Goal: Task Accomplishment & Management: Use online tool/utility

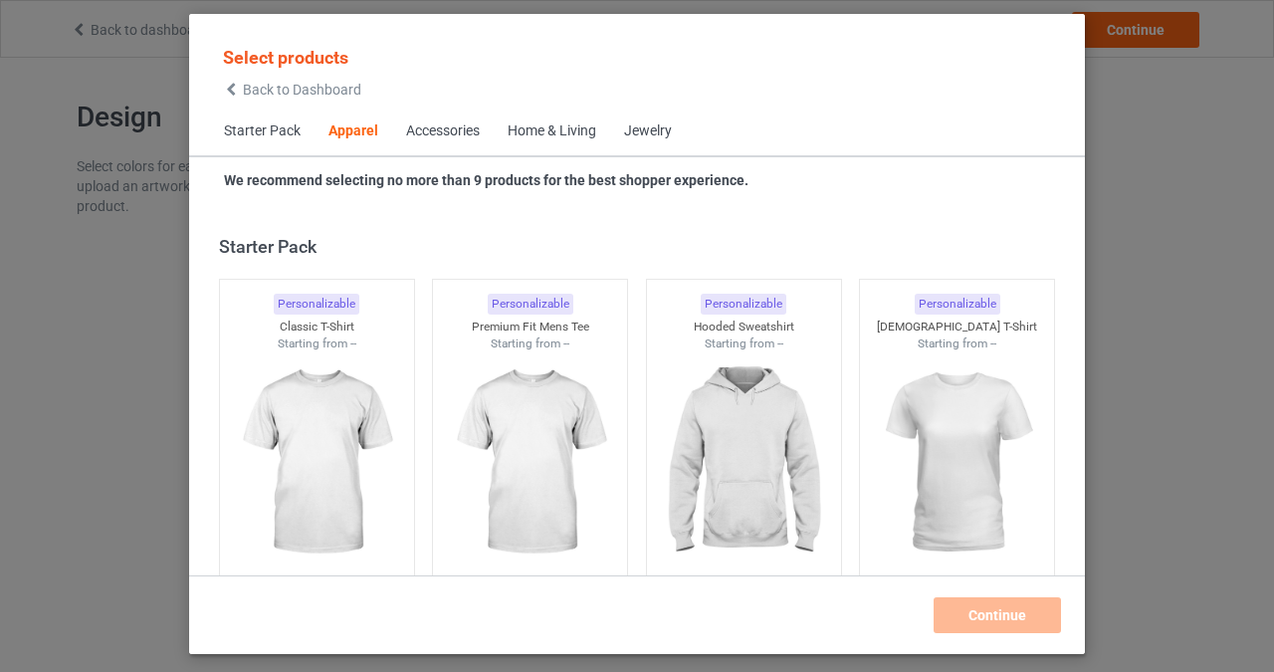
click at [557, 124] on div "Home & Living" at bounding box center [552, 131] width 89 height 20
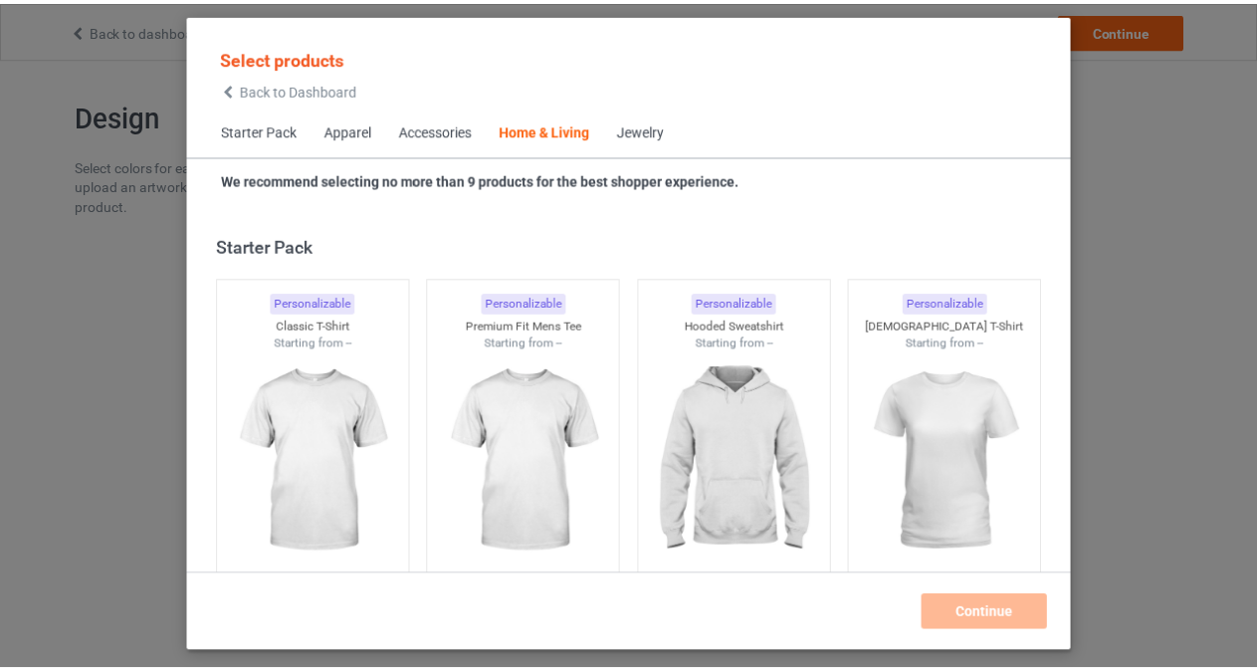
scroll to position [8980, 0]
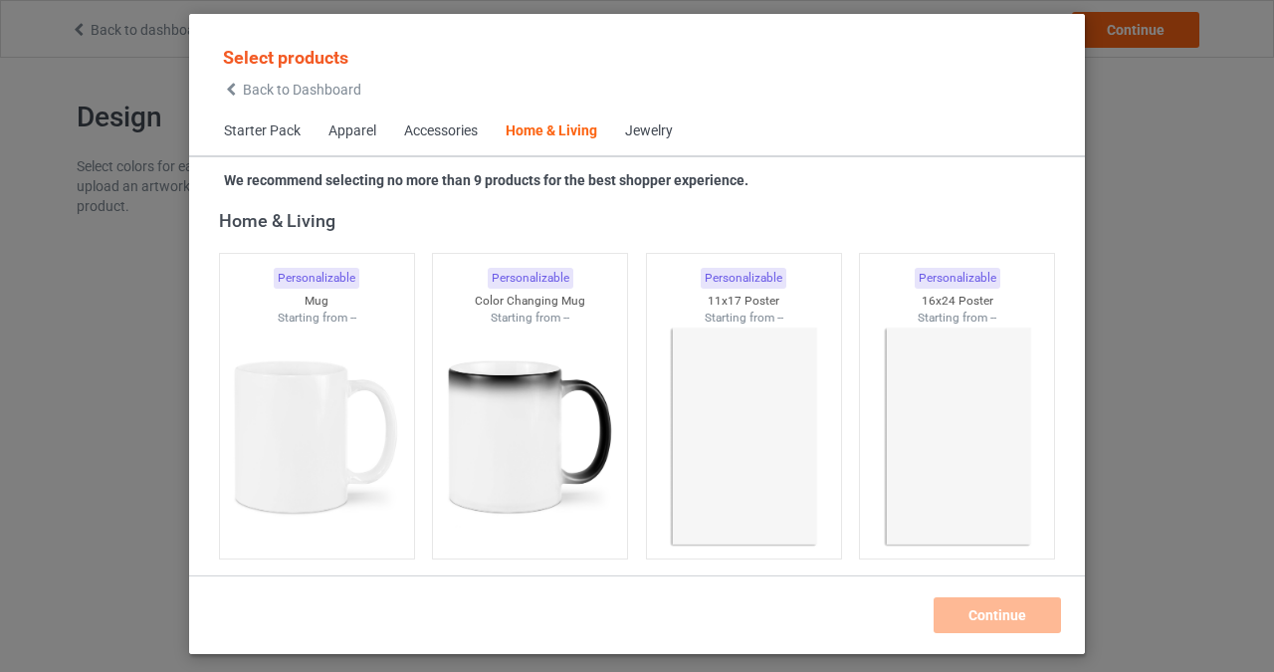
click at [297, 462] on img at bounding box center [317, 437] width 178 height 223
click at [542, 406] on img at bounding box center [530, 437] width 178 height 223
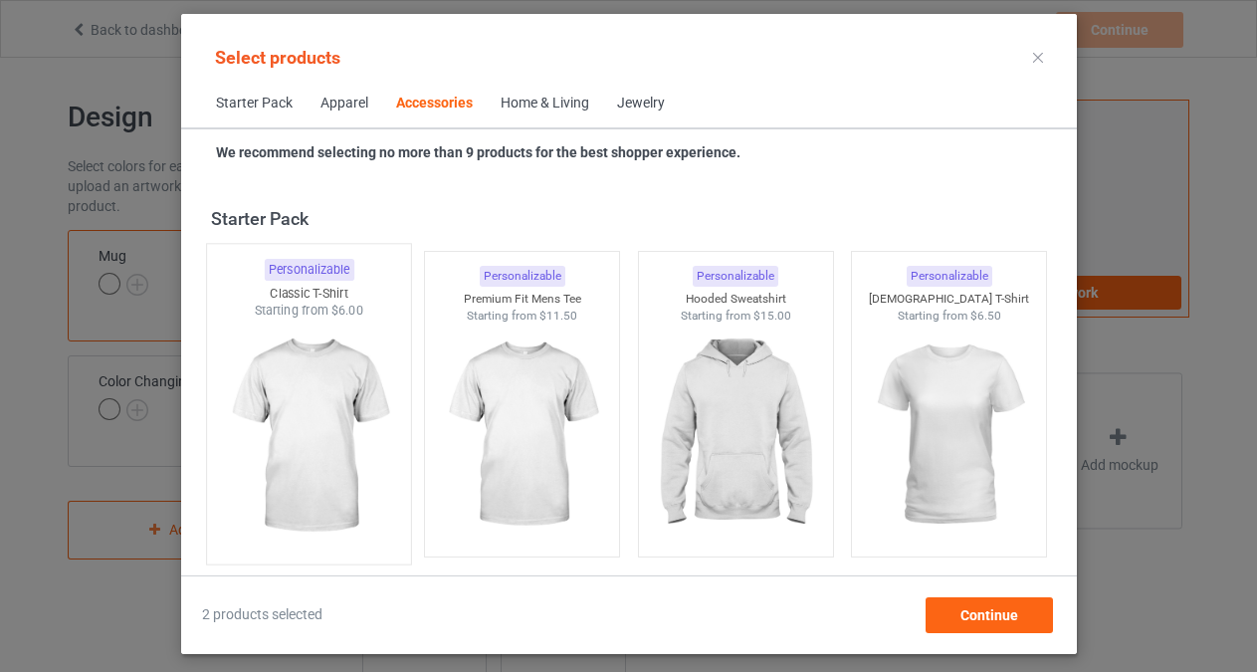
click at [333, 432] on img at bounding box center [308, 437] width 187 height 234
click at [444, 418] on img at bounding box center [521, 437] width 187 height 234
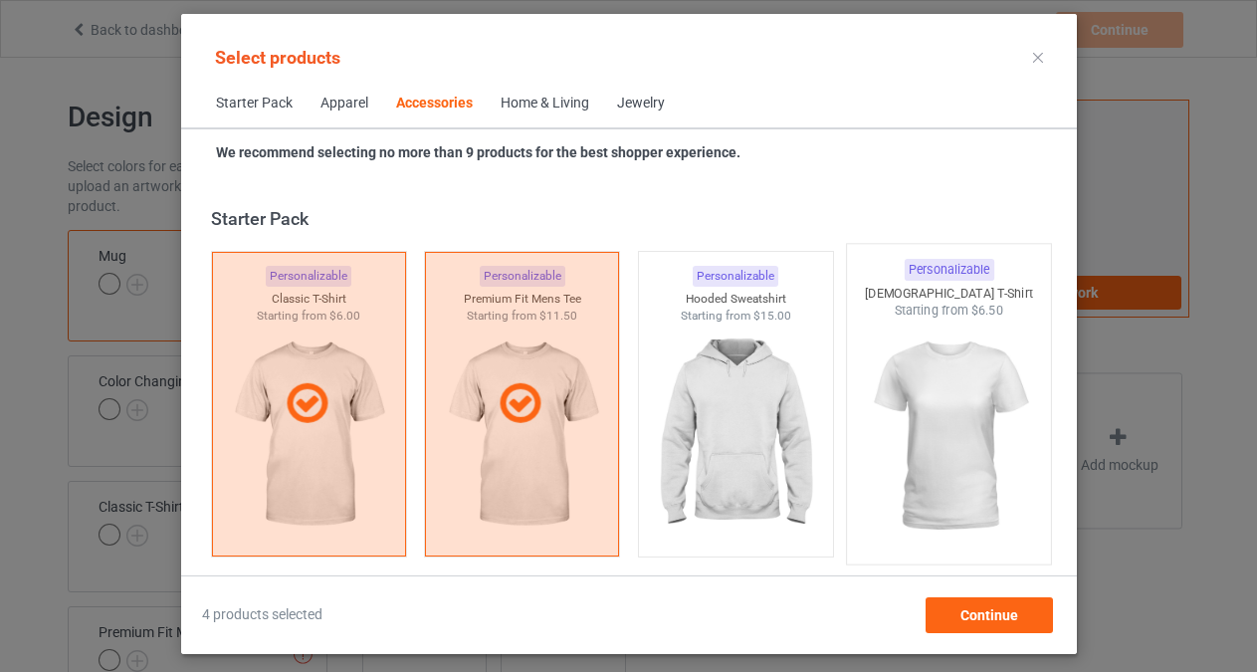
click at [700, 414] on img at bounding box center [735, 435] width 178 height 223
click at [929, 385] on img at bounding box center [948, 437] width 187 height 234
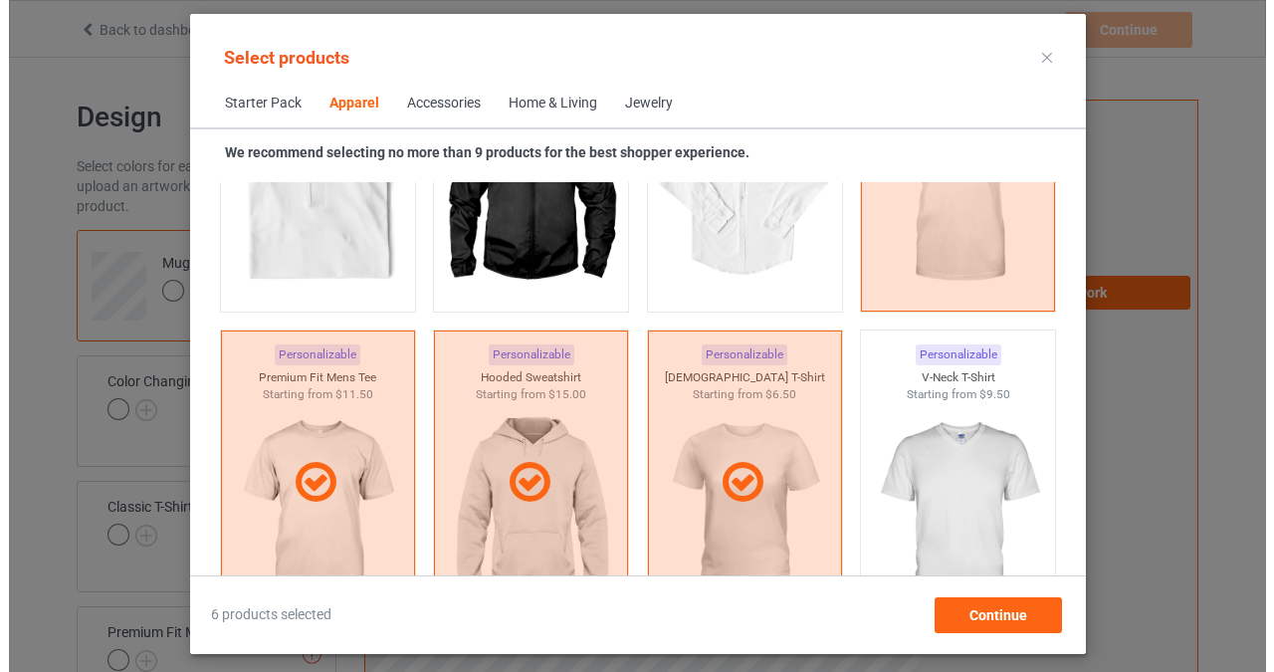
scroll to position [1282, 0]
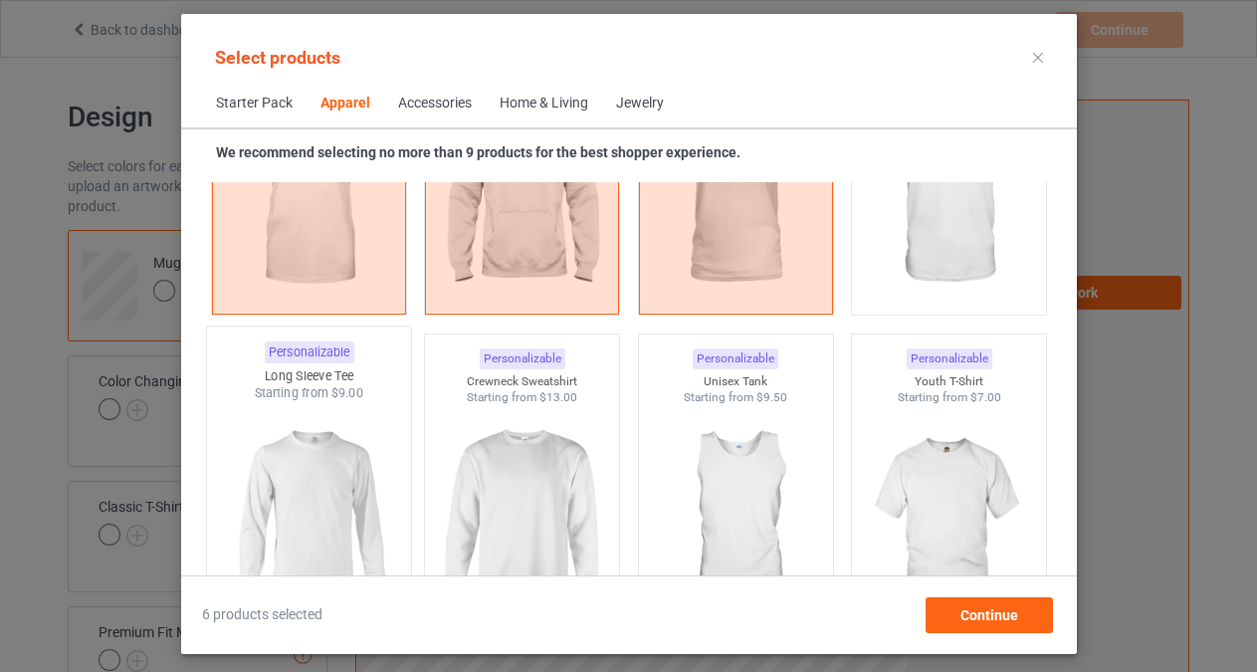
click at [356, 470] on img at bounding box center [308, 519] width 187 height 234
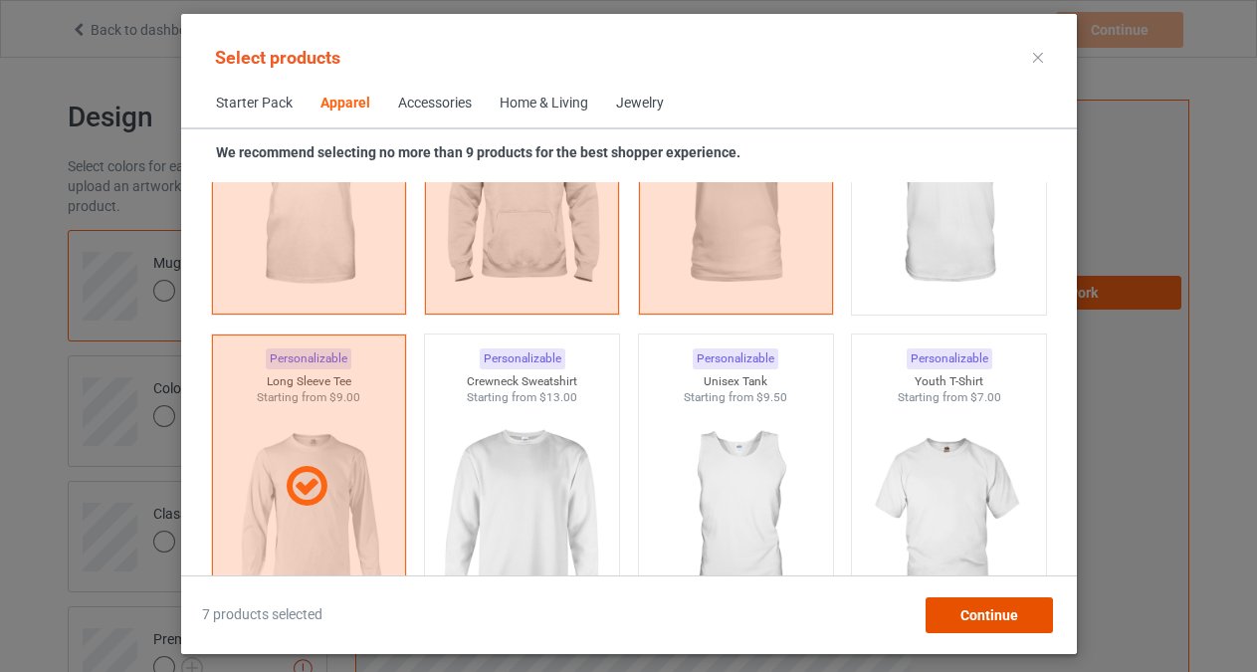
click at [994, 606] on div "Continue" at bounding box center [988, 615] width 127 height 36
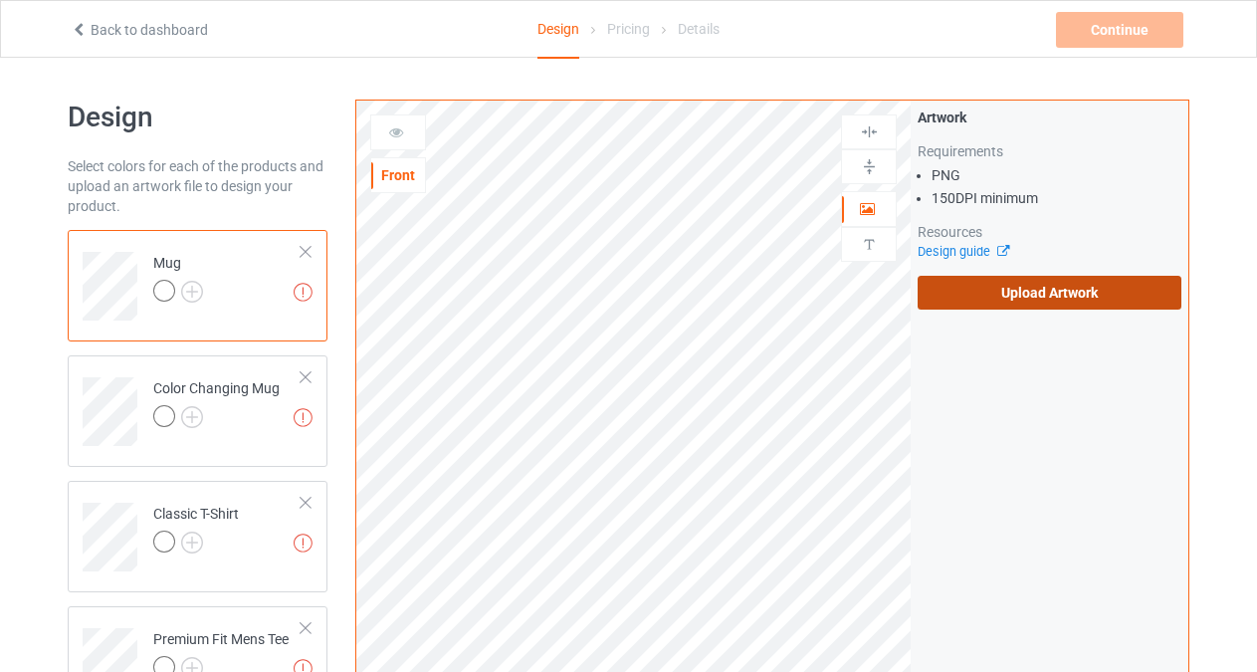
click at [1002, 286] on label "Upload Artwork" at bounding box center [1050, 293] width 264 height 34
click at [0, 0] on input "Upload Artwork" at bounding box center [0, 0] width 0 height 0
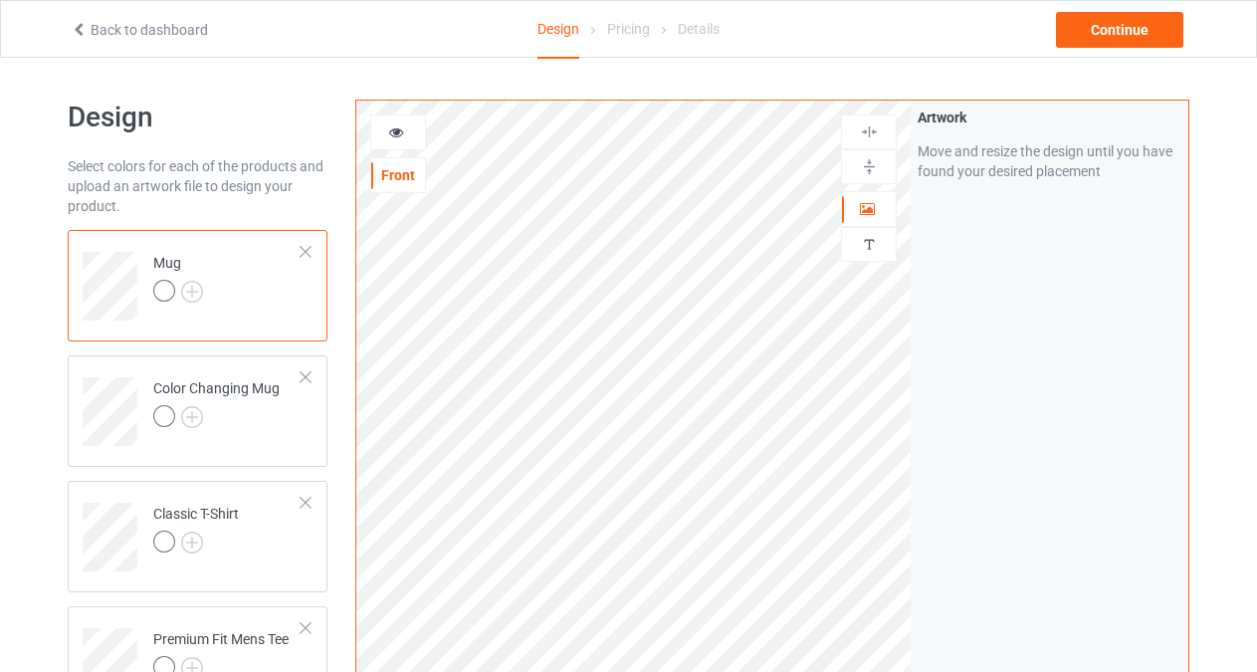
click at [311, 252] on div at bounding box center [306, 252] width 14 height 14
click at [302, 251] on div at bounding box center [306, 252] width 14 height 14
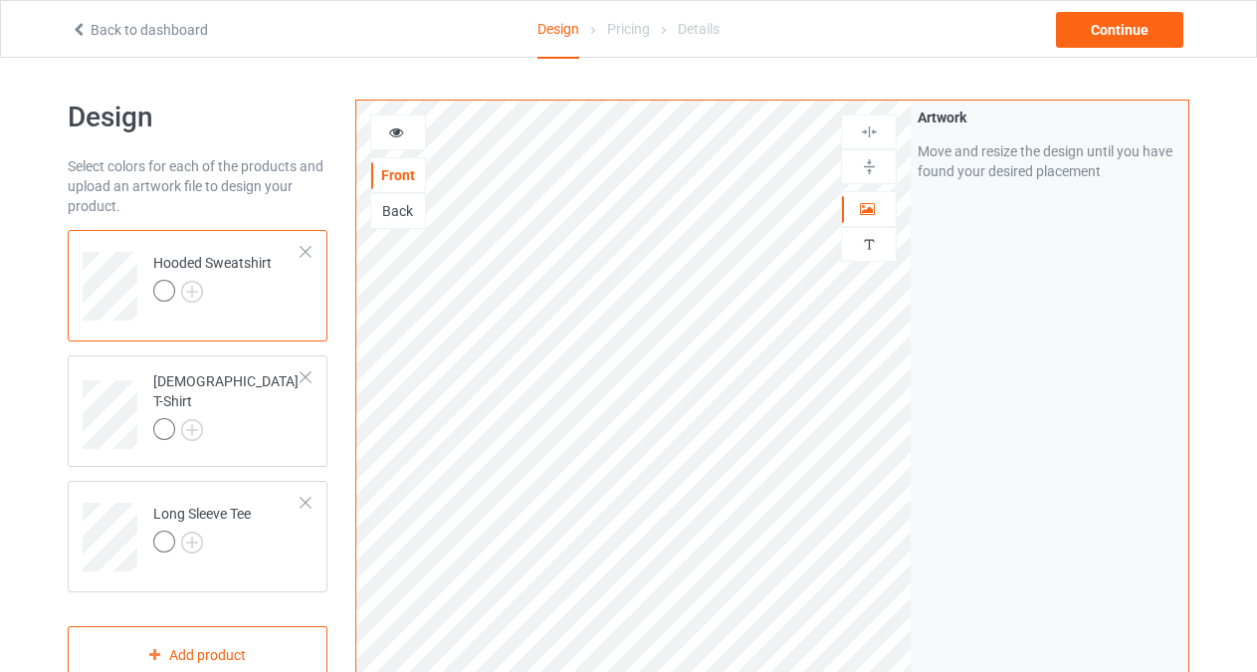
click at [302, 251] on div at bounding box center [306, 252] width 14 height 14
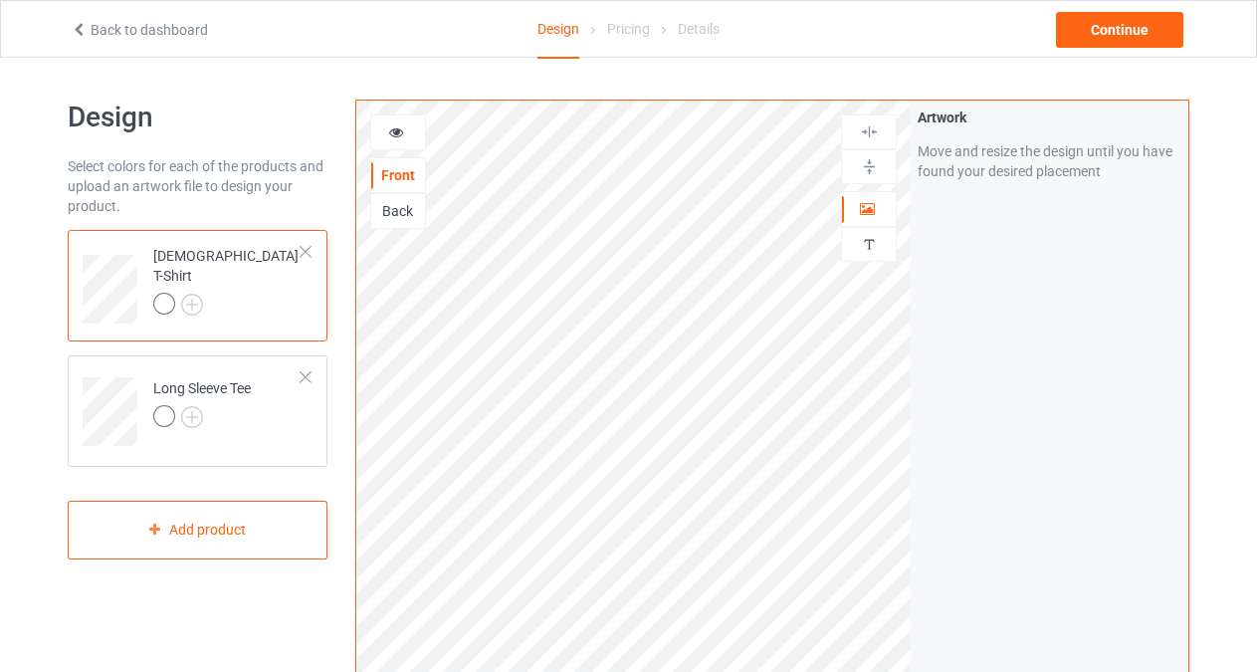
click at [302, 251] on div at bounding box center [306, 252] width 14 height 14
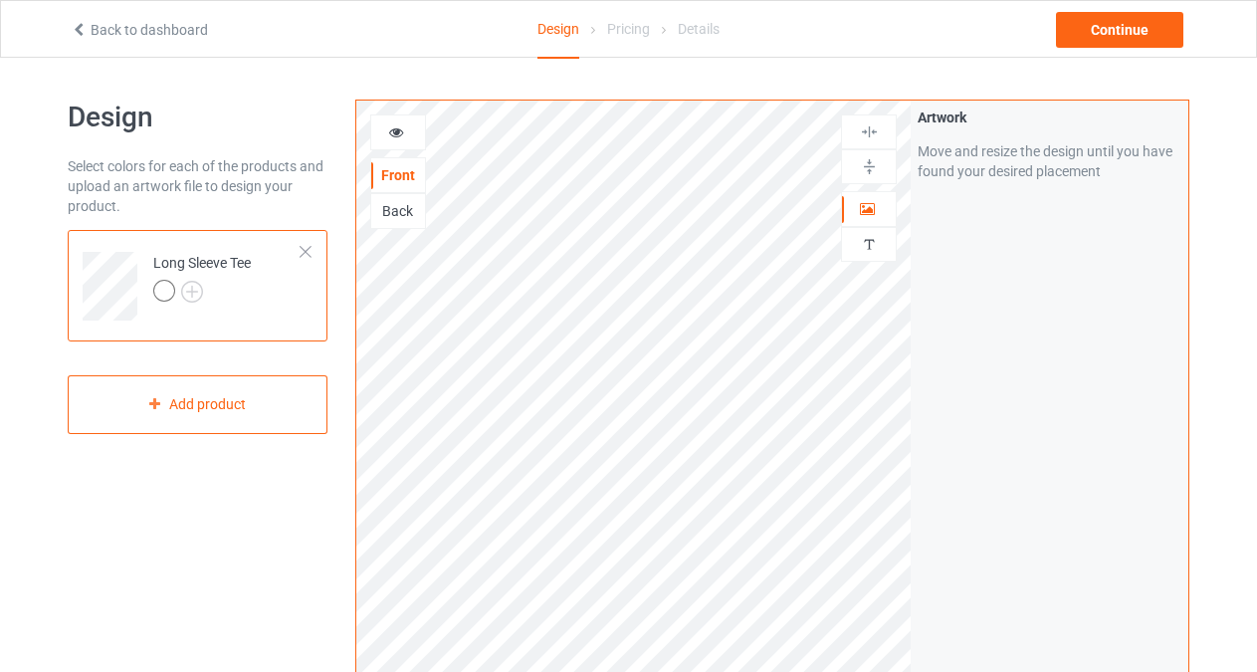
click at [302, 251] on div at bounding box center [306, 252] width 14 height 14
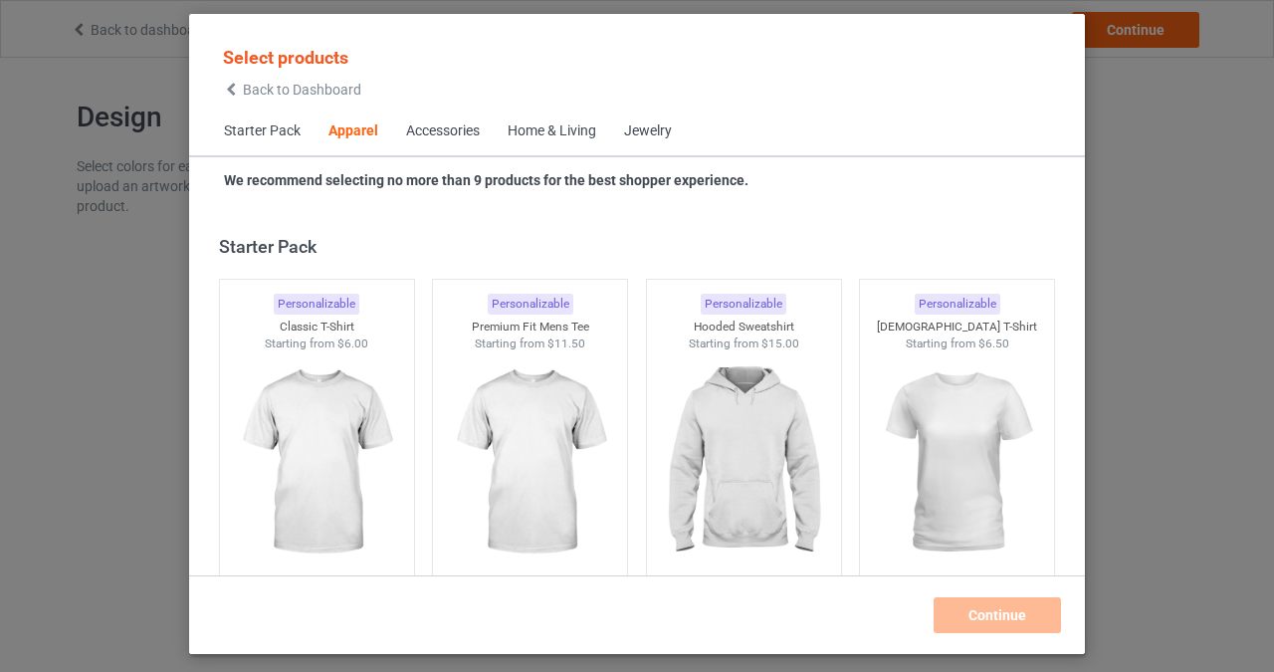
scroll to position [742, 0]
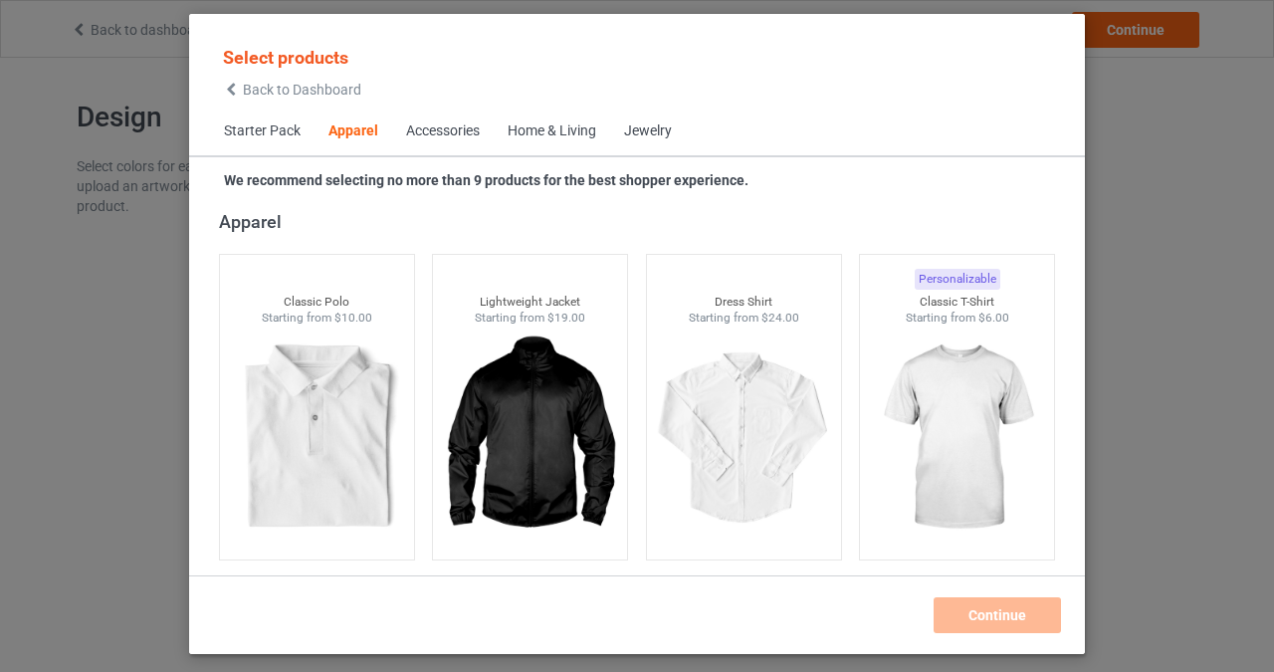
click at [553, 130] on div "Home & Living" at bounding box center [552, 131] width 89 height 20
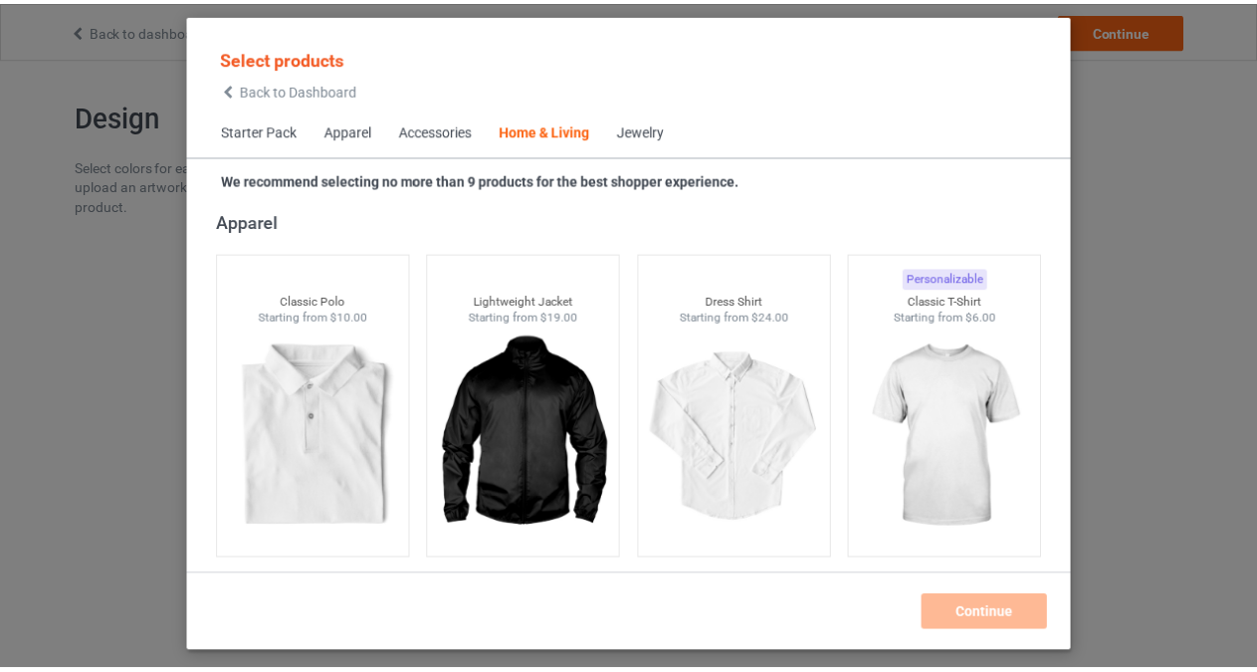
scroll to position [8980, 0]
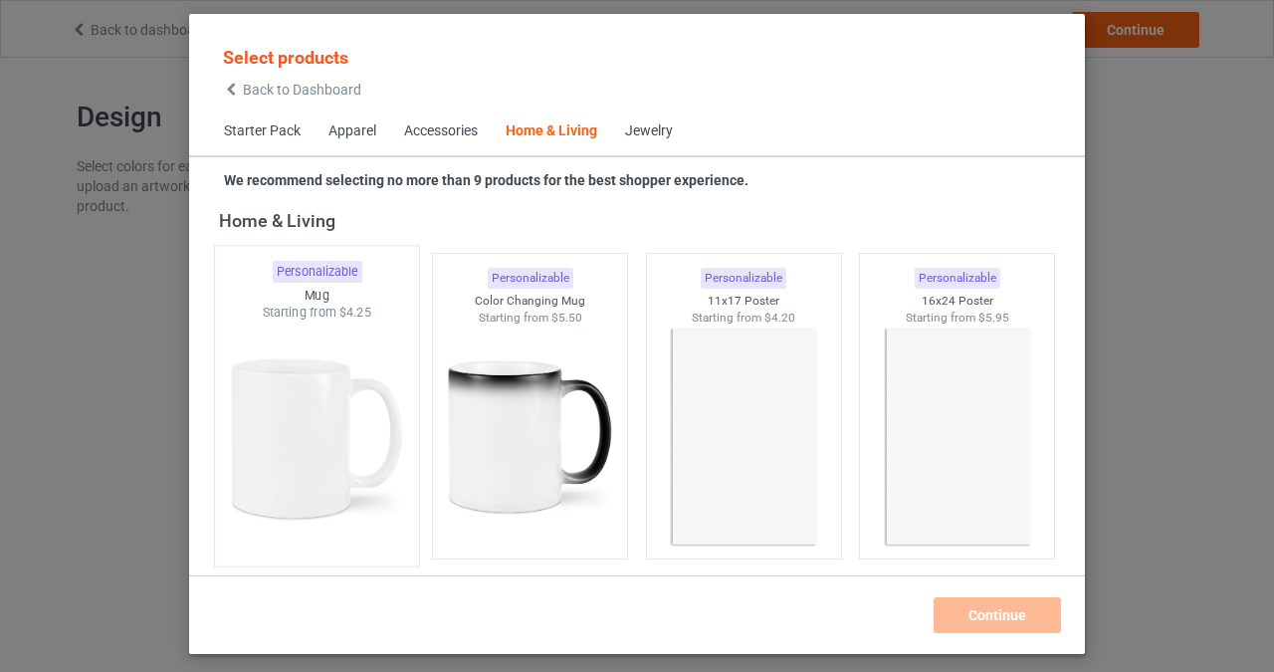
click at [328, 415] on img at bounding box center [316, 439] width 187 height 234
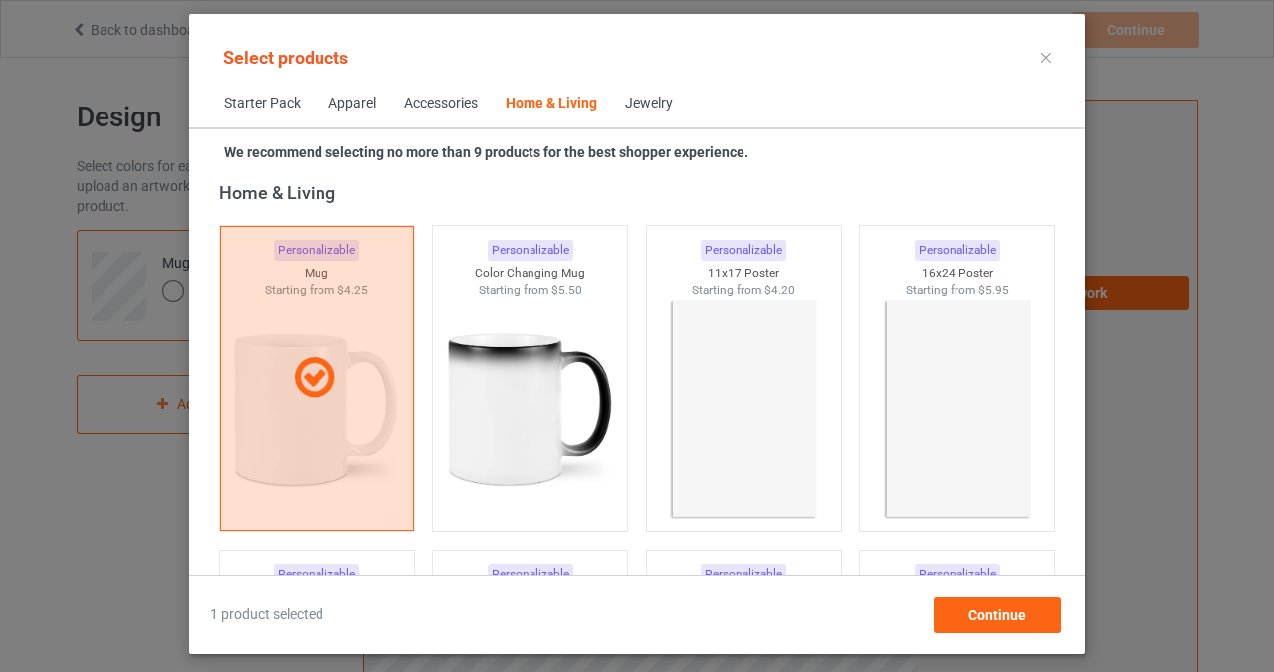
click at [565, 426] on img at bounding box center [530, 409] width 178 height 223
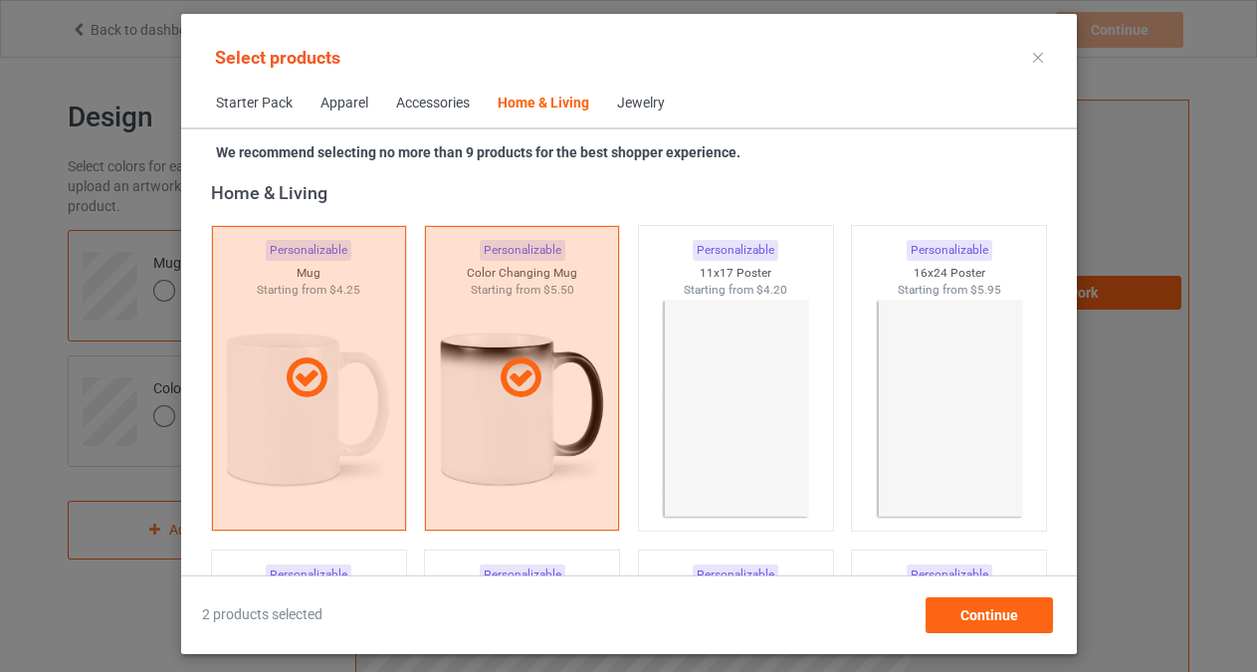
scroll to position [9759, 0]
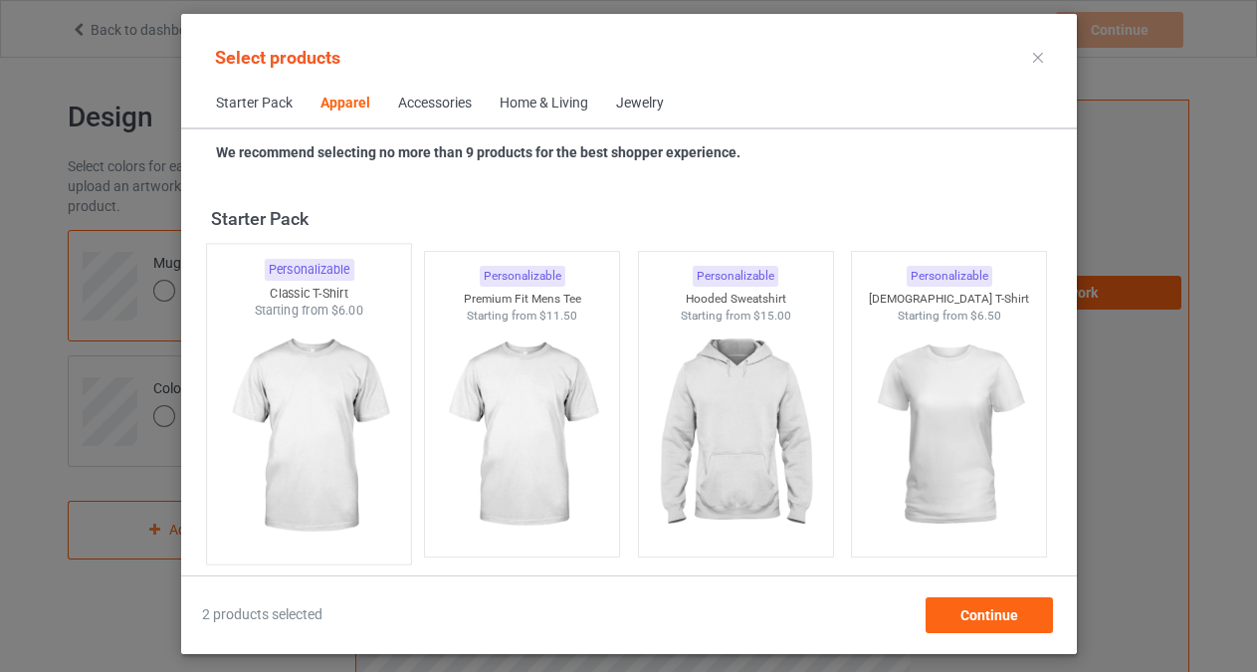
click at [311, 467] on img at bounding box center [308, 437] width 187 height 234
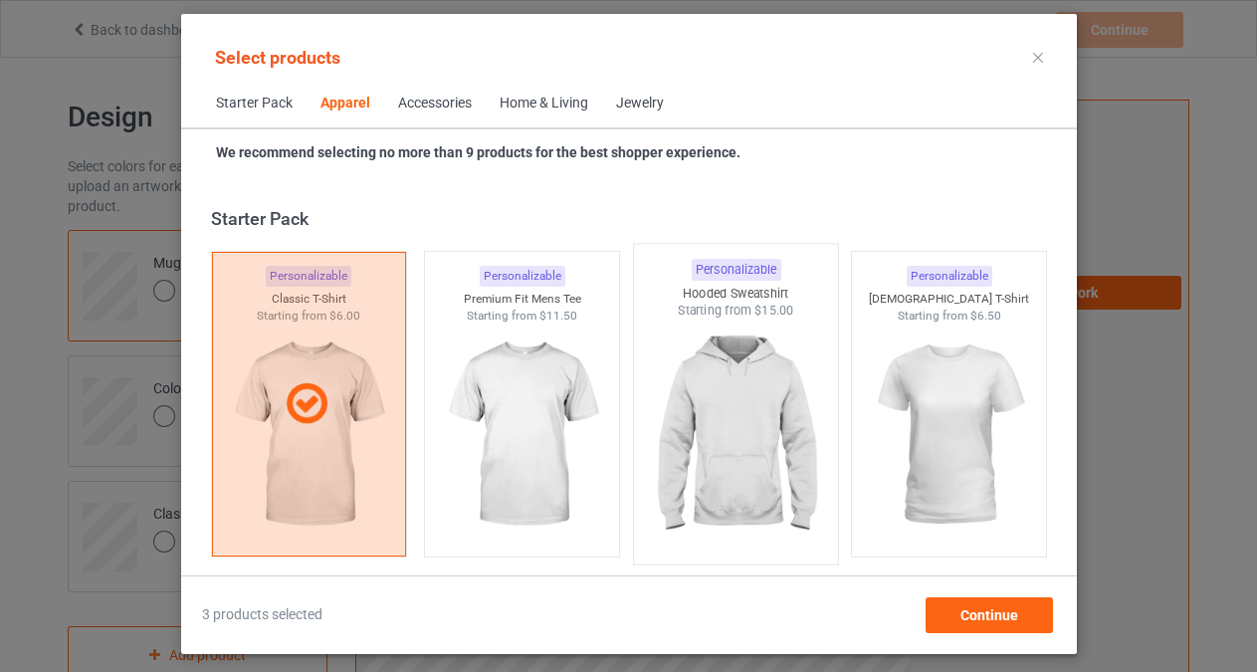
click at [533, 397] on img at bounding box center [522, 435] width 178 height 223
click at [748, 400] on img at bounding box center [735, 437] width 187 height 234
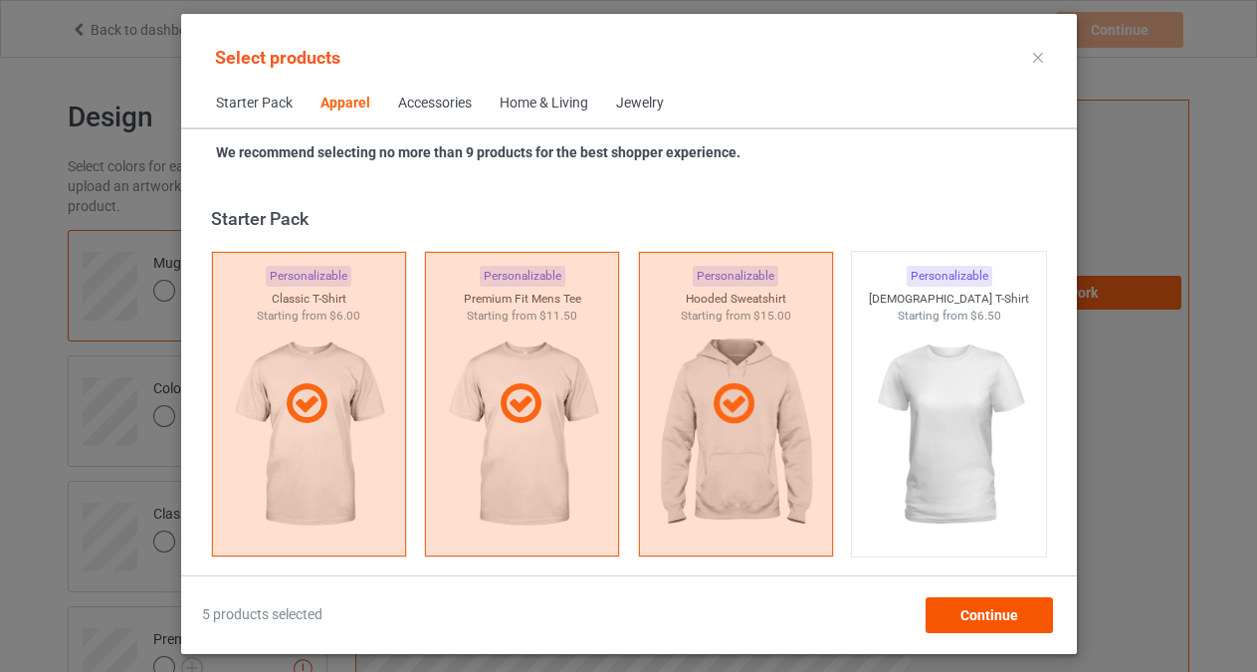
click at [956, 375] on img at bounding box center [949, 435] width 178 height 223
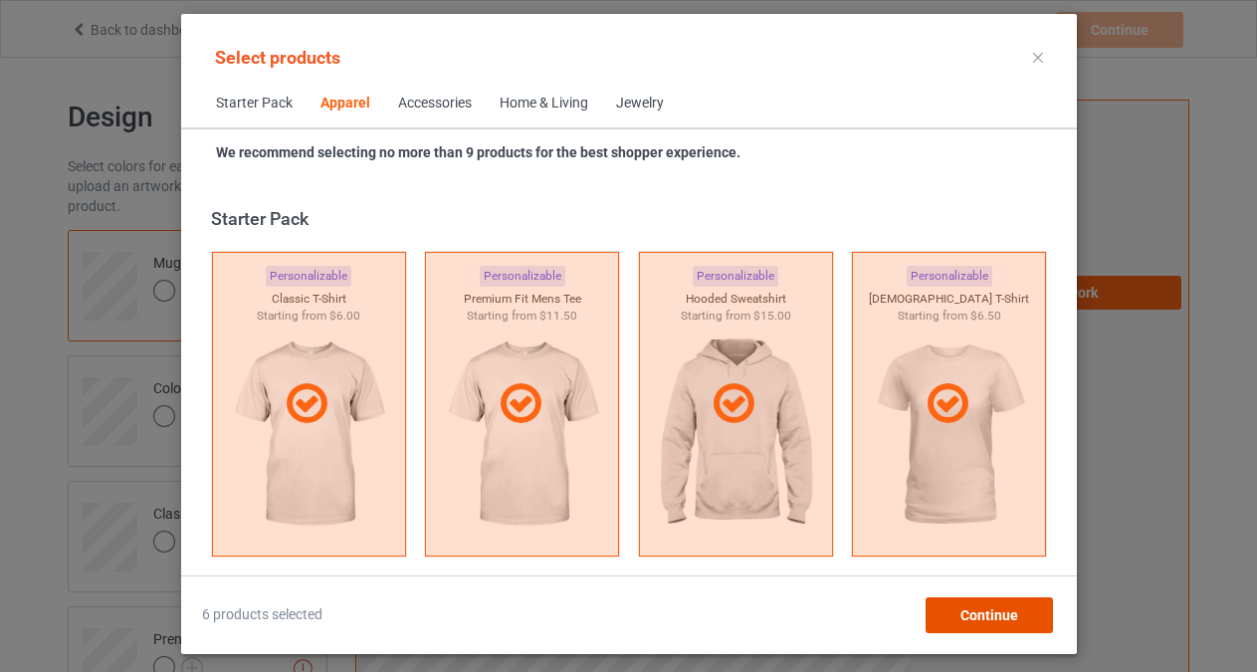
click at [977, 622] on span "Continue" at bounding box center [989, 615] width 58 height 16
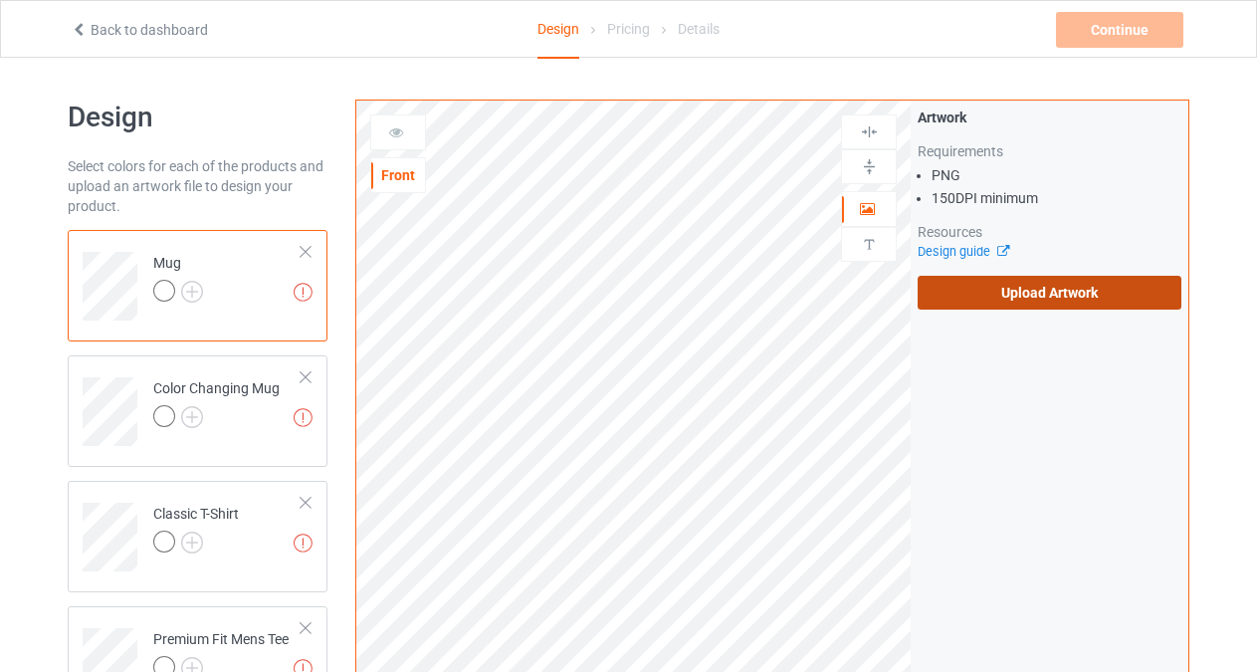
click at [1024, 290] on label "Upload Artwork" at bounding box center [1050, 293] width 264 height 34
click at [0, 0] on input "Upload Artwork" at bounding box center [0, 0] width 0 height 0
